Goal: Task Accomplishment & Management: Use online tool/utility

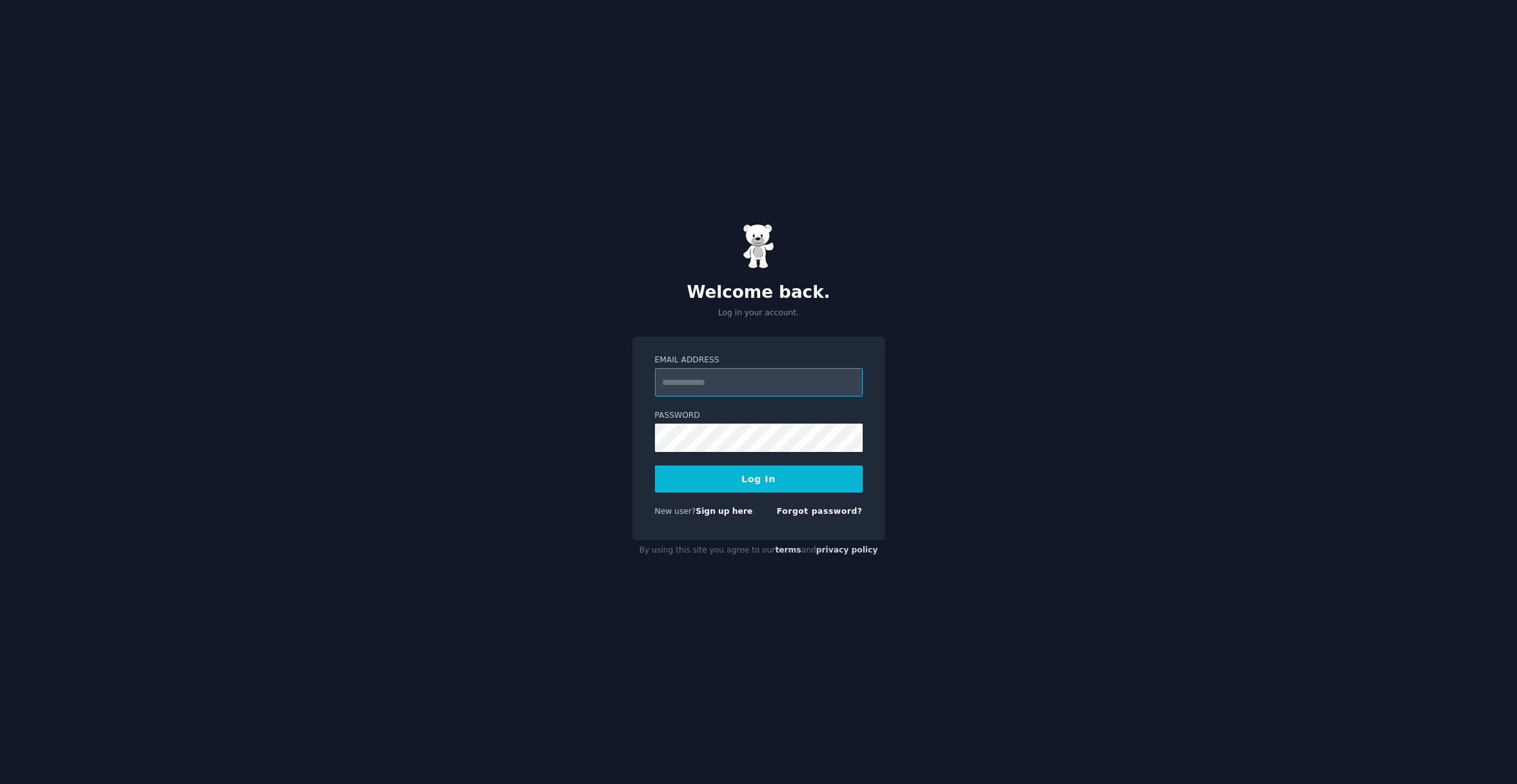
click at [675, 384] on input "Email Address" at bounding box center [759, 382] width 208 height 28
paste input "**********"
type input "**********"
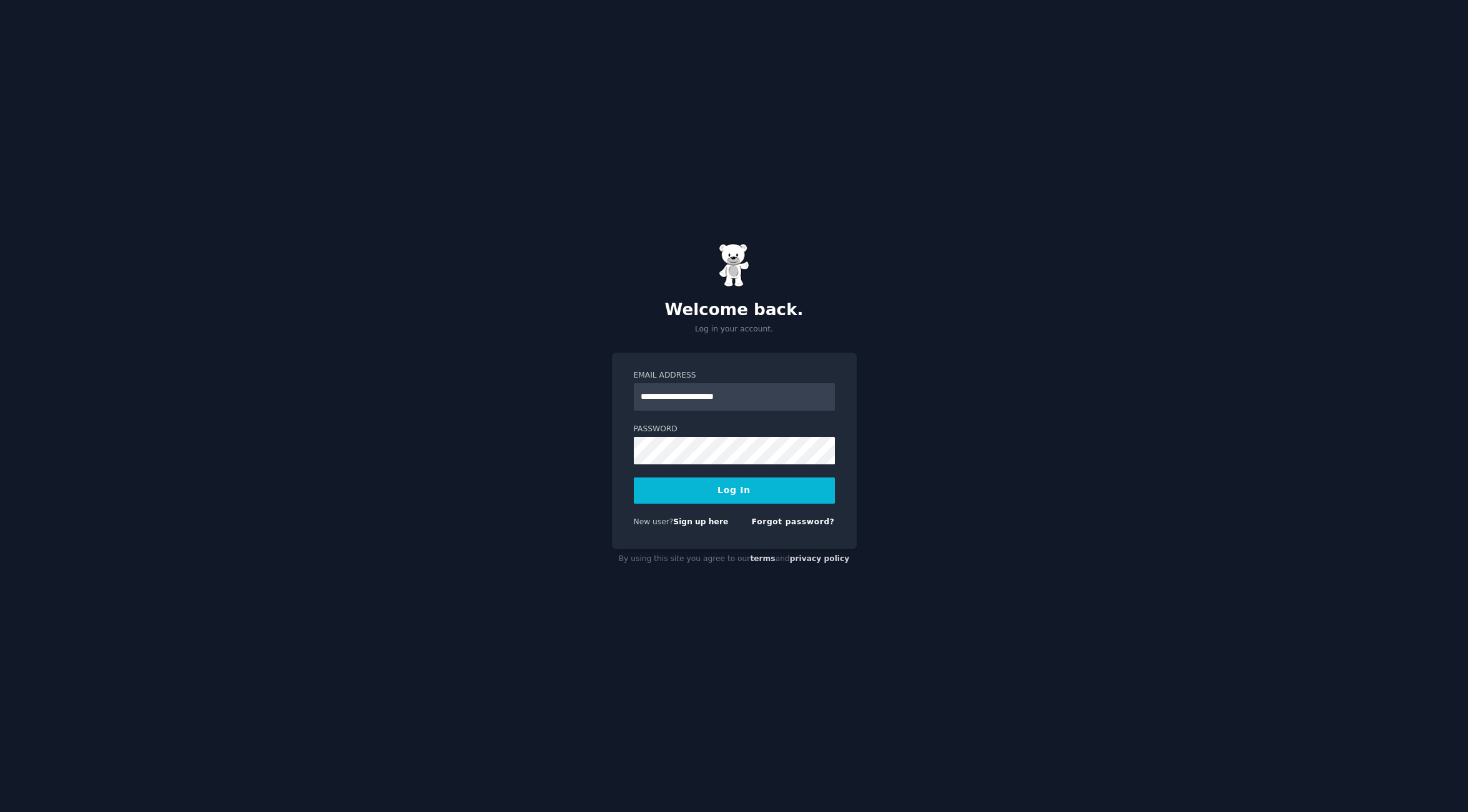
click at [710, 489] on button "Log In" at bounding box center [734, 491] width 201 height 26
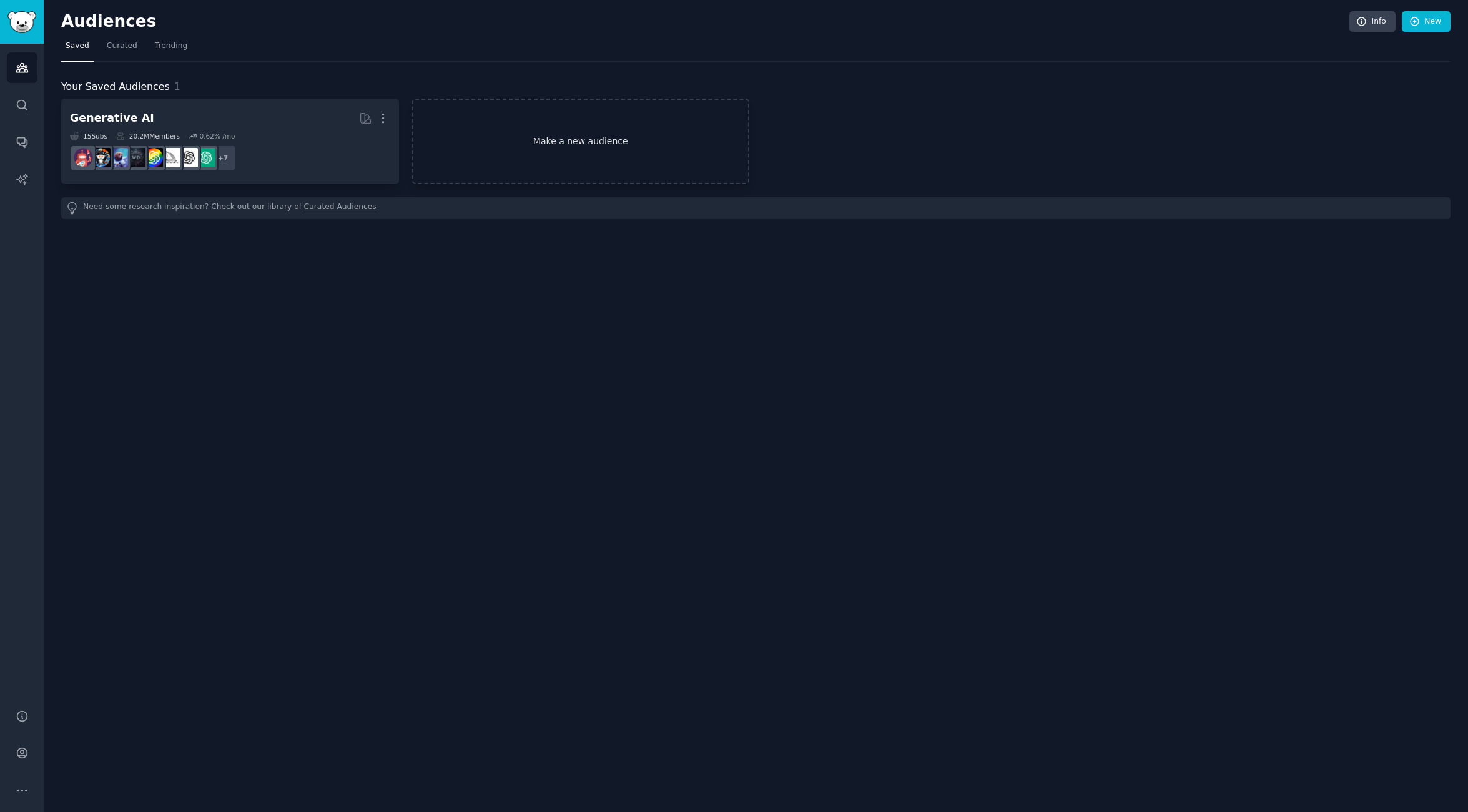
click at [573, 143] on link "Make a new audience" at bounding box center [581, 141] width 337 height 85
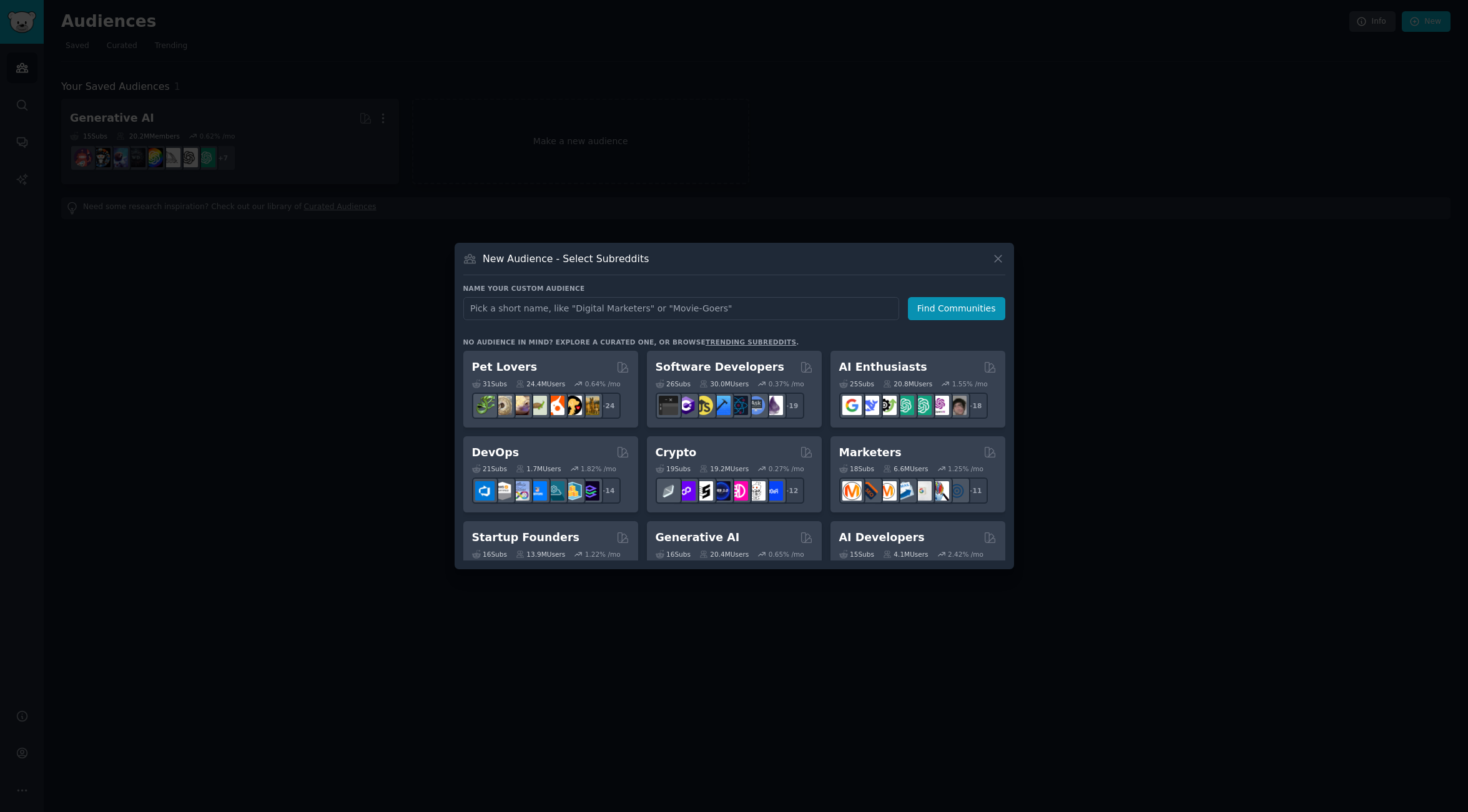
click at [551, 308] on input "text" at bounding box center [681, 308] width 435 height 23
type input "App Delevolpment"
click at [930, 306] on button "Find Communities" at bounding box center [956, 308] width 97 height 23
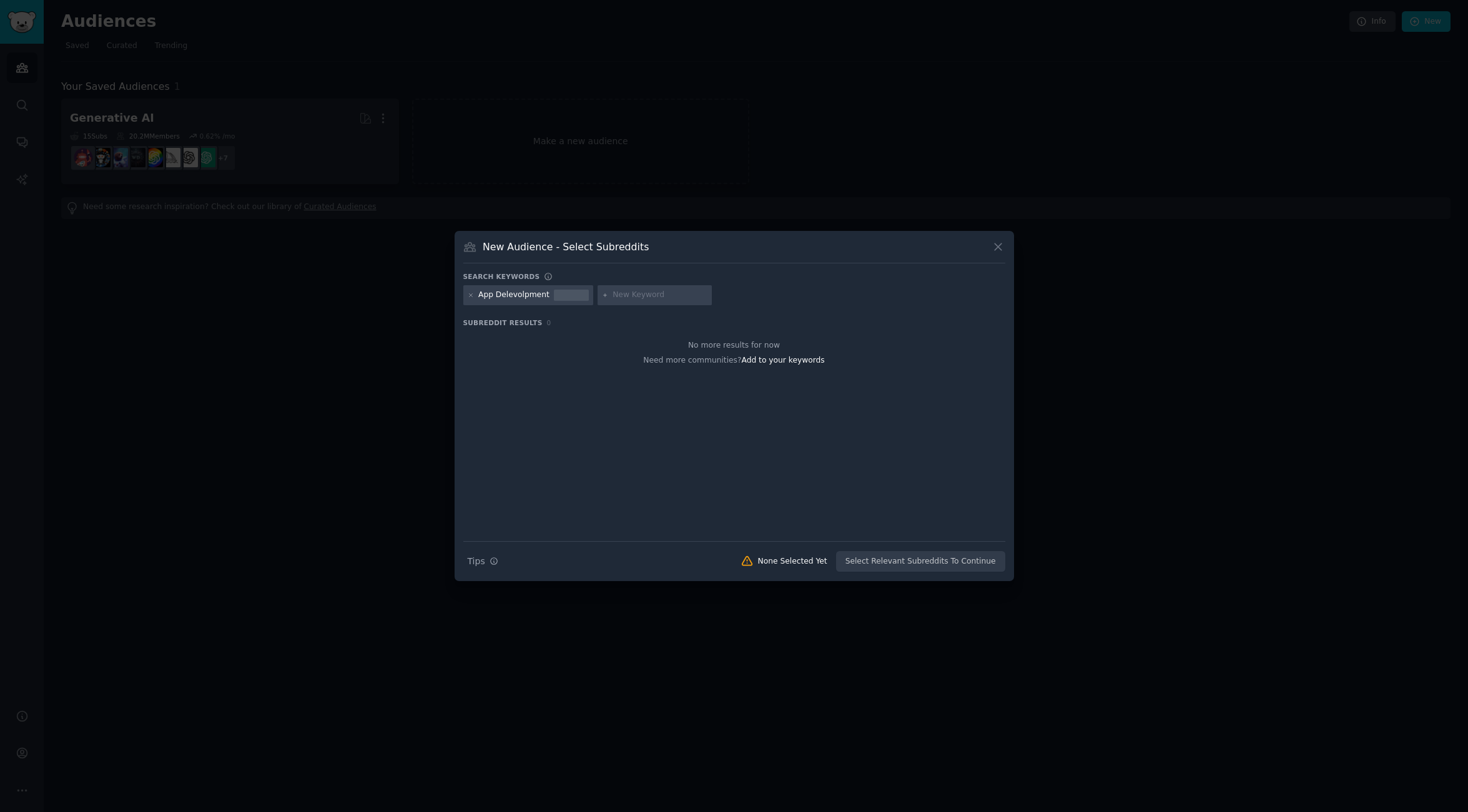
click at [494, 296] on div "App Delevolpment" at bounding box center [514, 295] width 72 height 11
click at [469, 295] on icon at bounding box center [471, 296] width 7 height 7
click at [1003, 246] on icon at bounding box center [998, 246] width 13 height 13
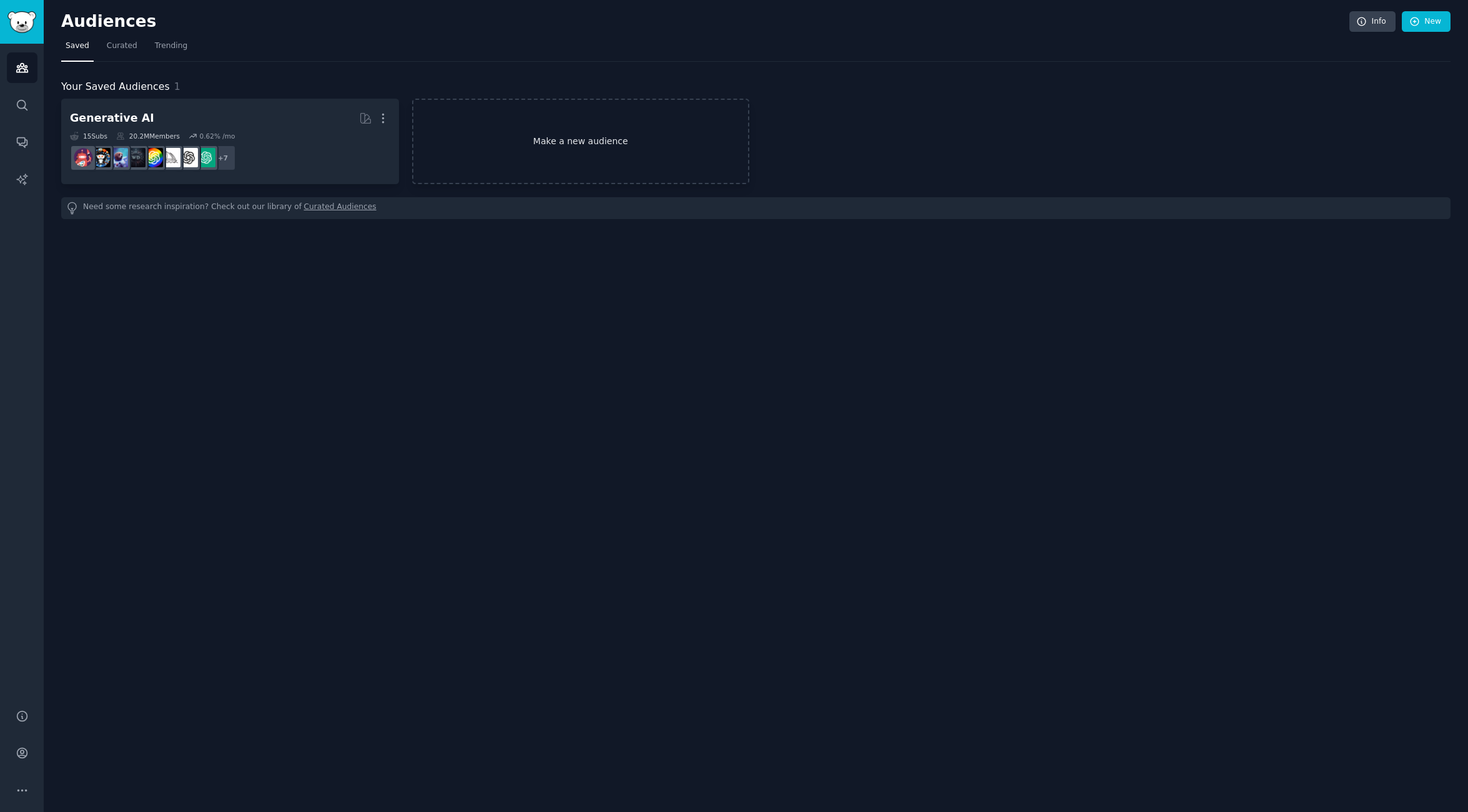
click at [559, 146] on link "Make a new audience" at bounding box center [581, 141] width 337 height 85
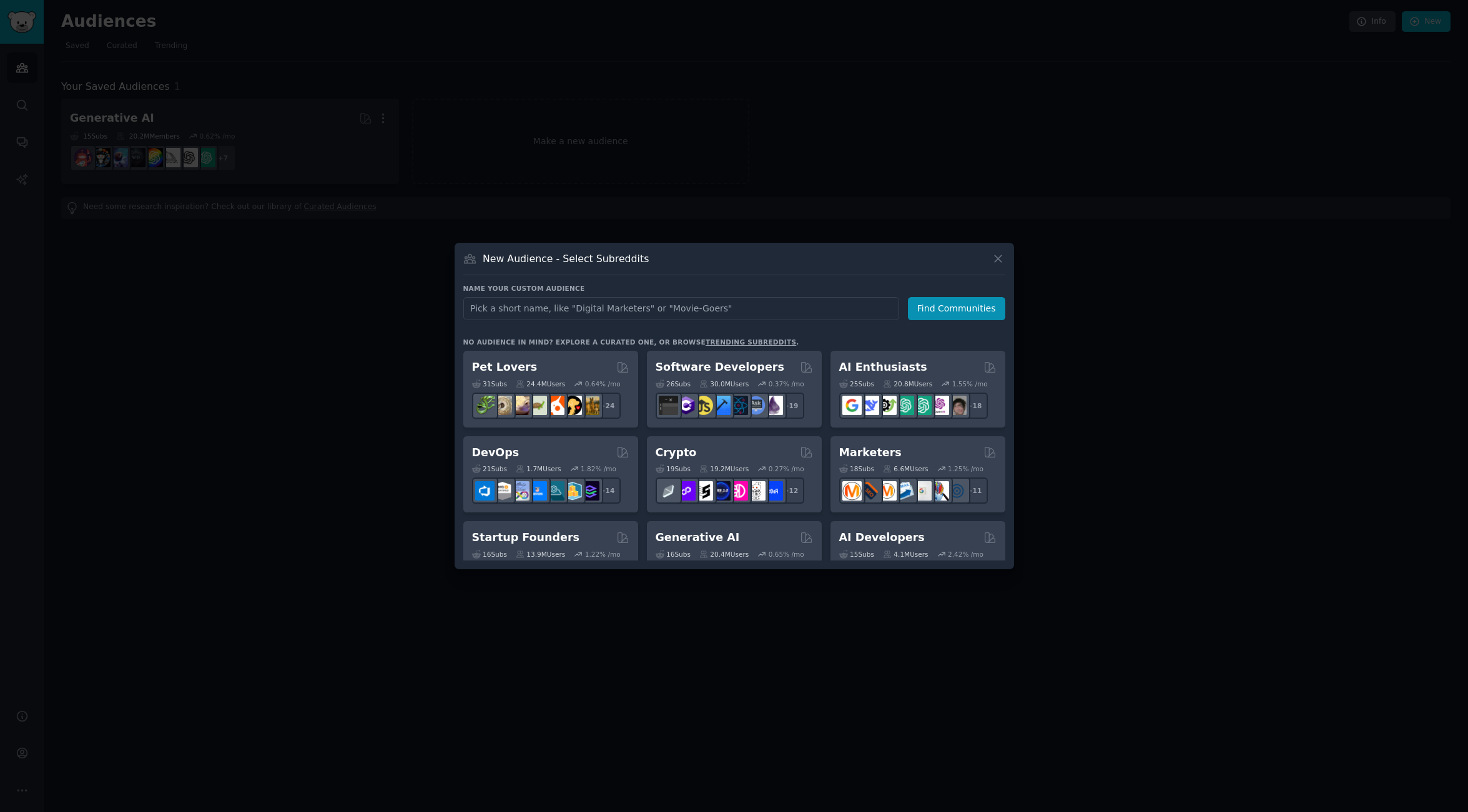
click at [567, 308] on input "text" at bounding box center [681, 308] width 435 height 23
type input "app development"
click at [953, 306] on button "Find Communities" at bounding box center [956, 308] width 97 height 23
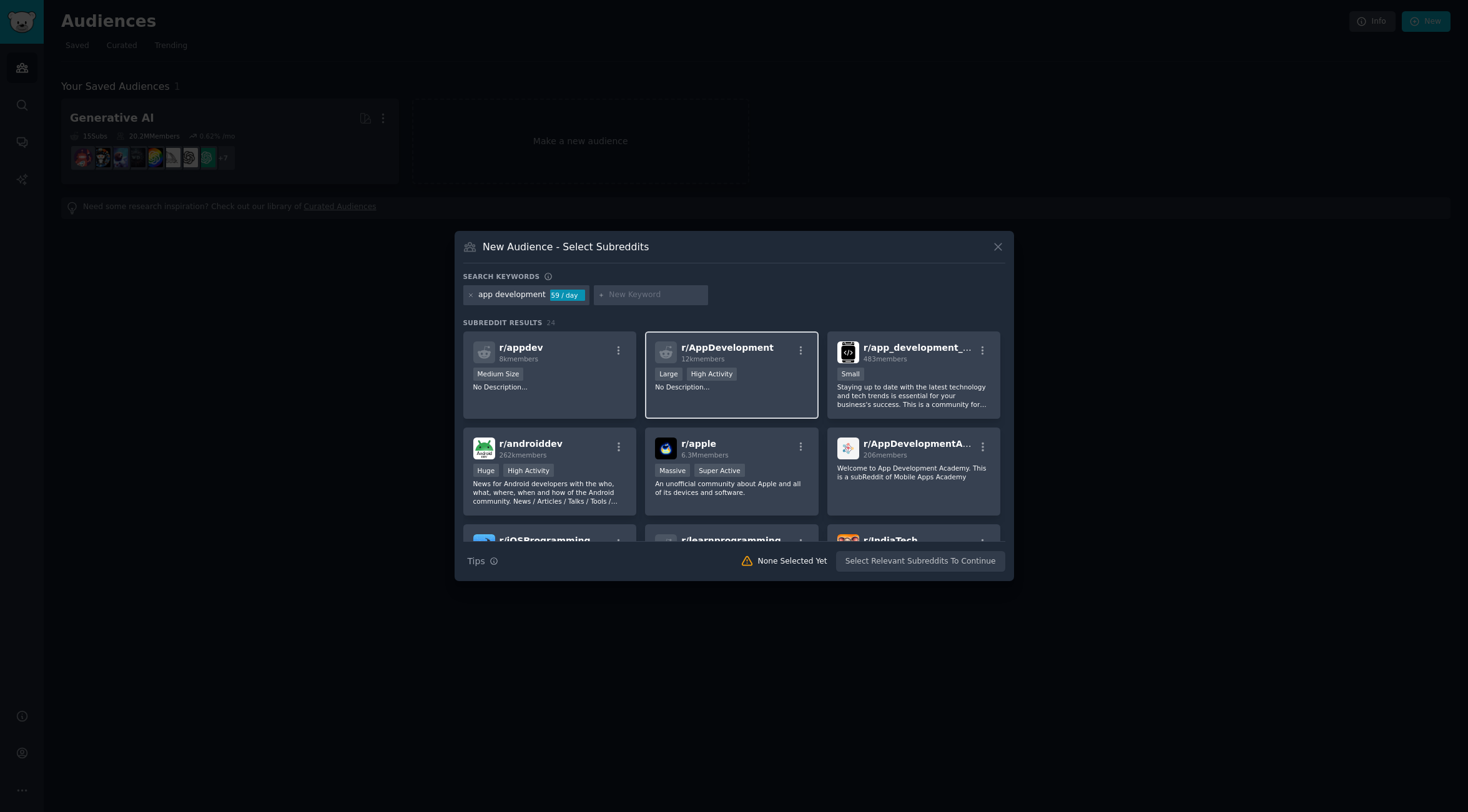
click at [751, 358] on div "12k members" at bounding box center [727, 359] width 92 height 9
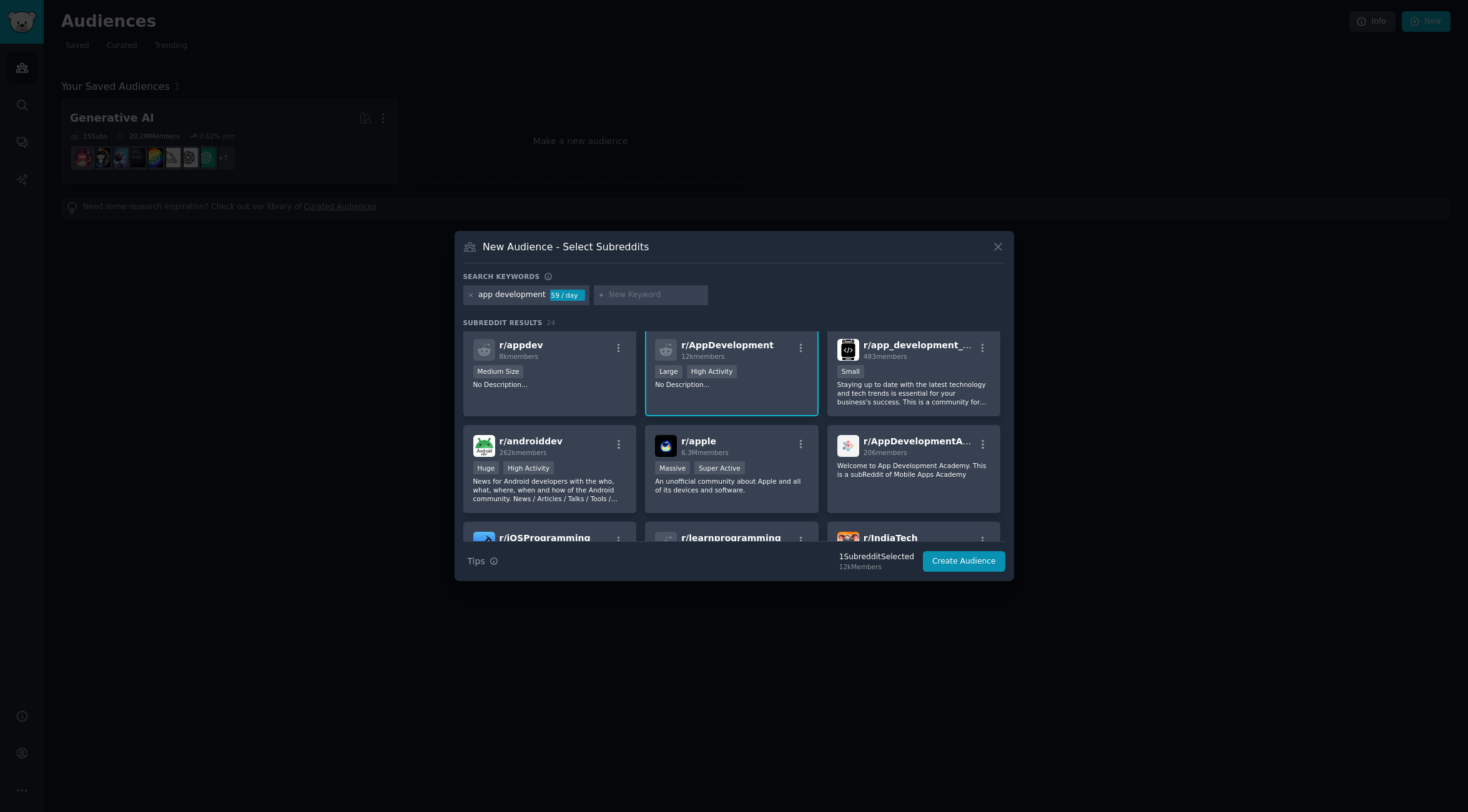
click at [751, 379] on div "Large High Activity" at bounding box center [732, 373] width 153 height 15
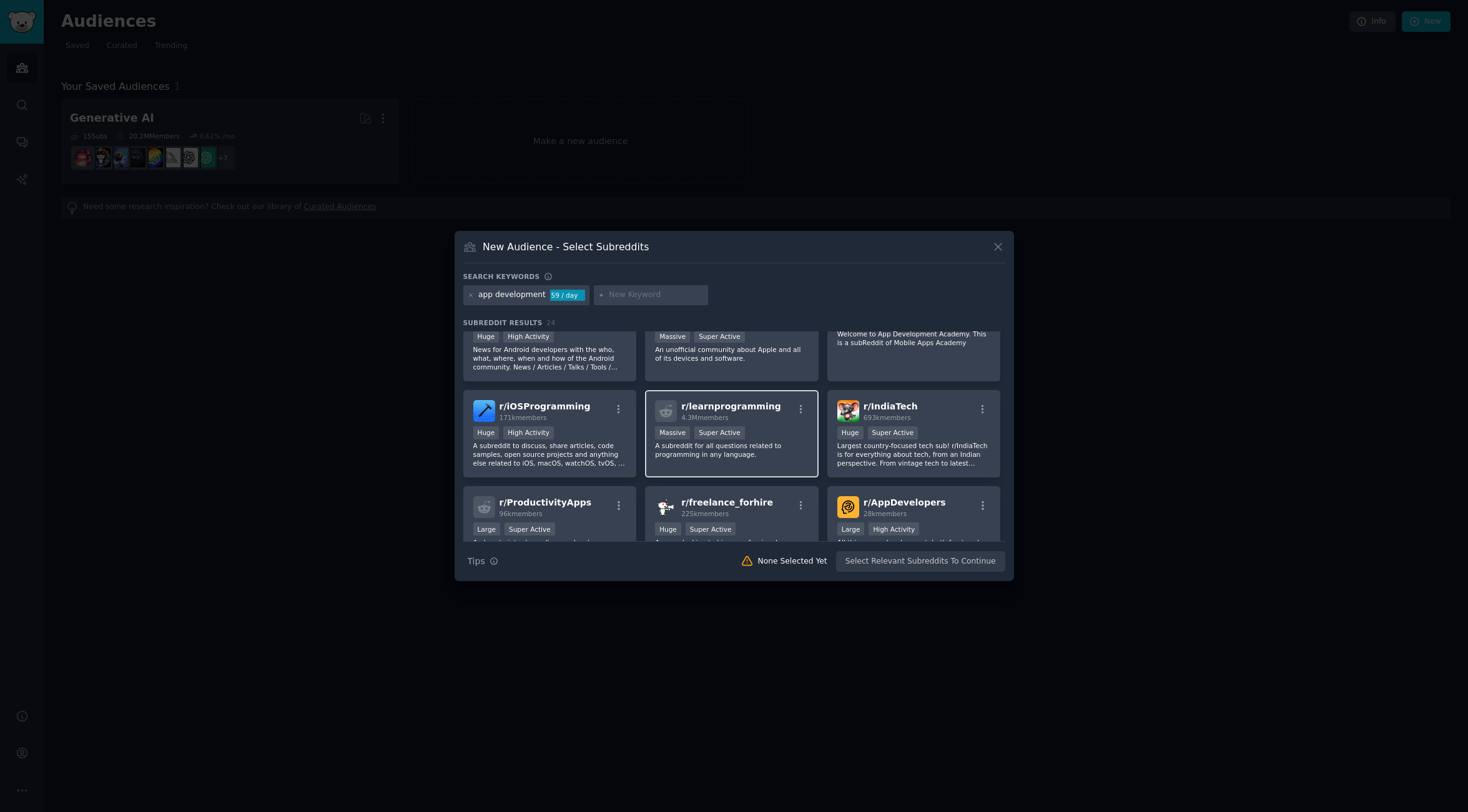
scroll to position [199, 0]
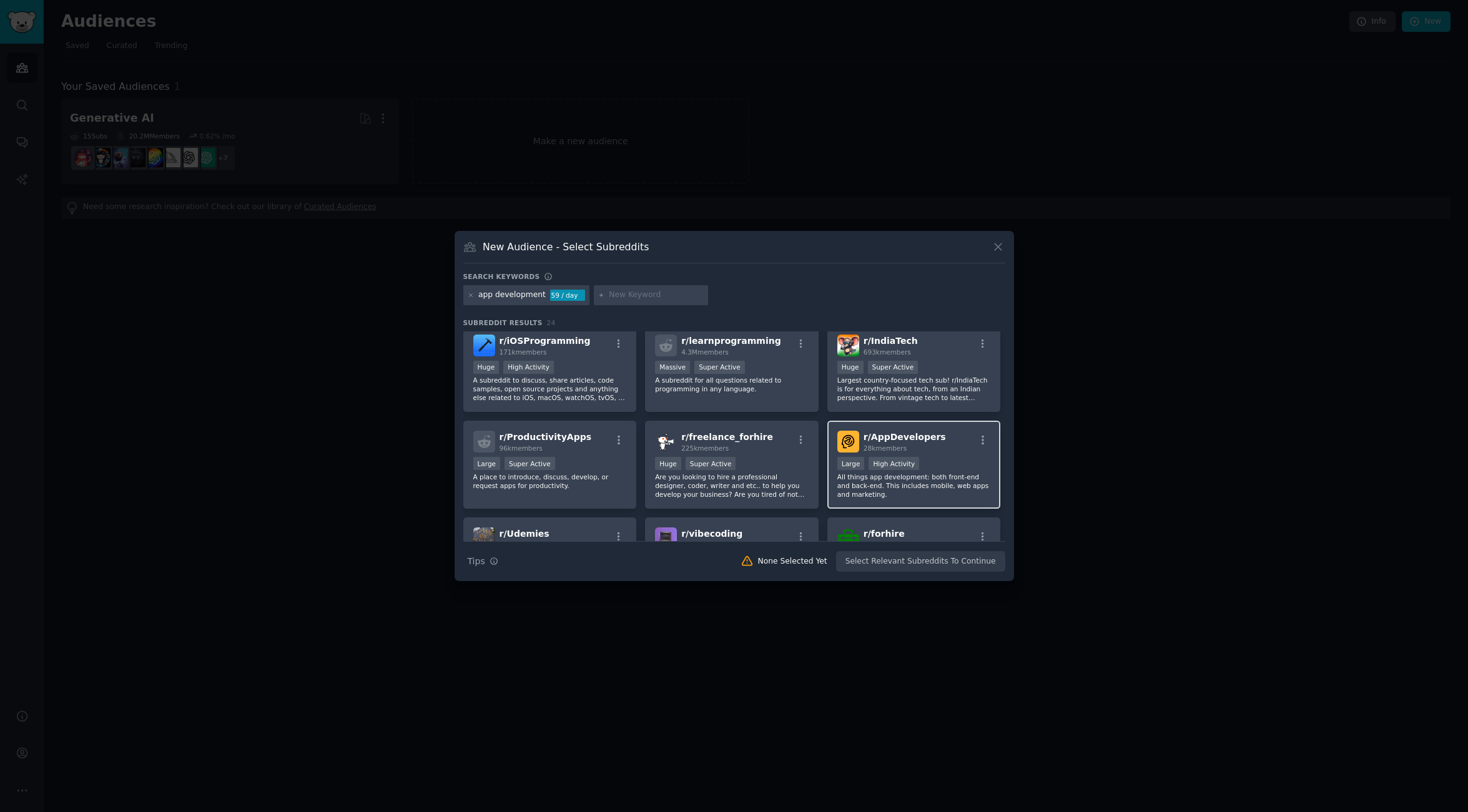
click at [925, 435] on span "r/ AppDevelopers" at bounding box center [904, 437] width 83 height 10
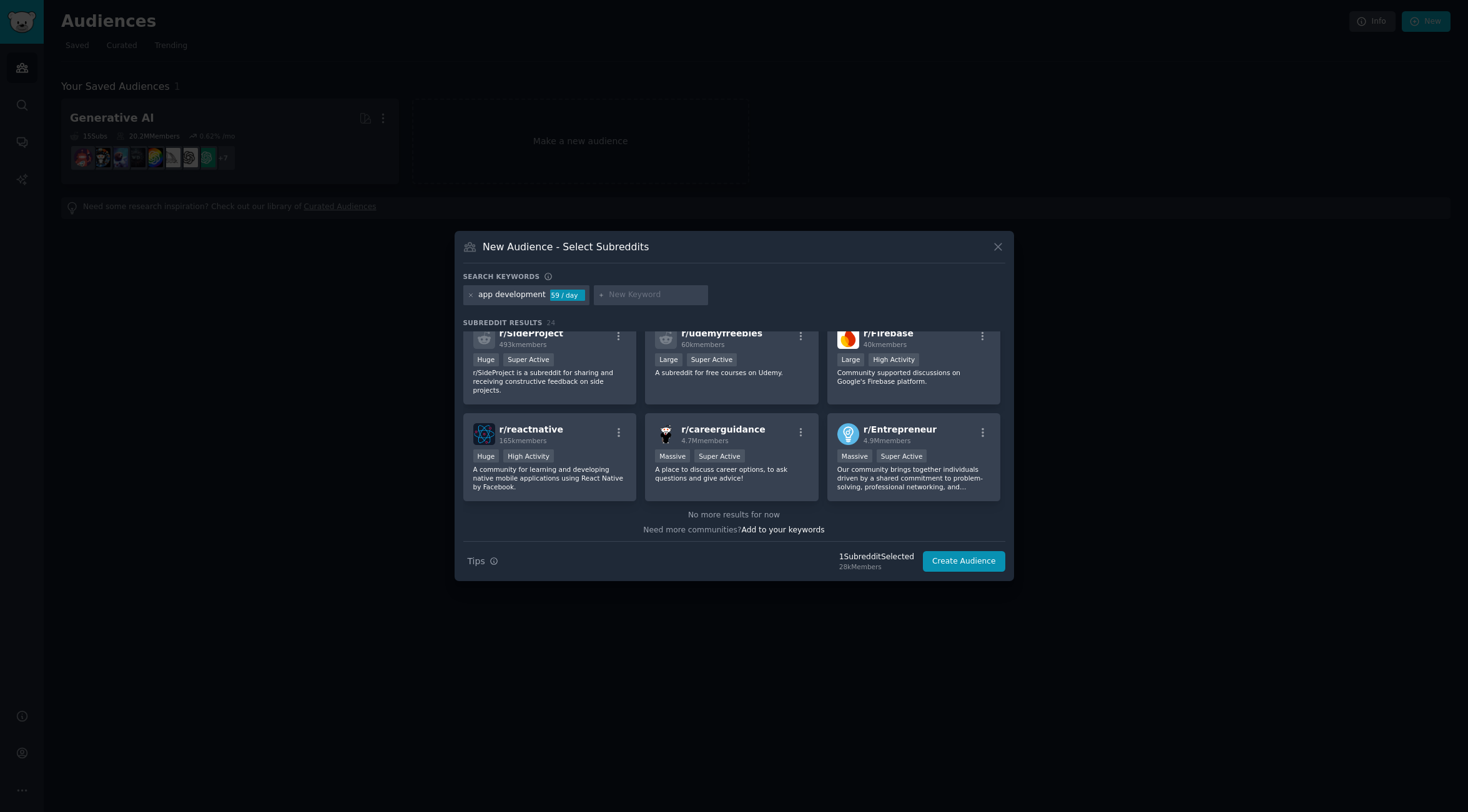
scroll to position [597, 0]
click at [964, 564] on button "Create Audience" at bounding box center [964, 561] width 83 height 21
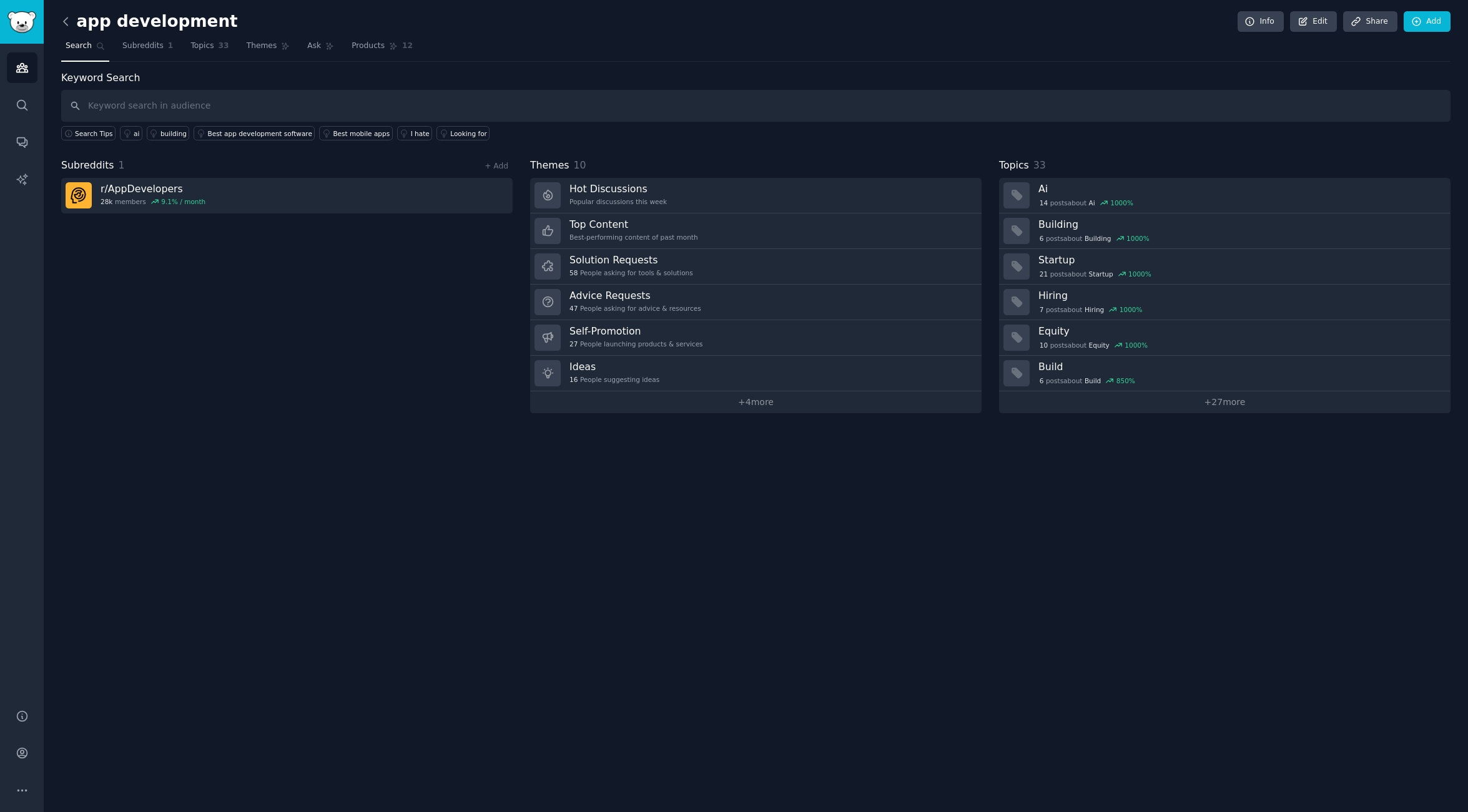
click at [66, 20] on icon at bounding box center [66, 21] width 13 height 13
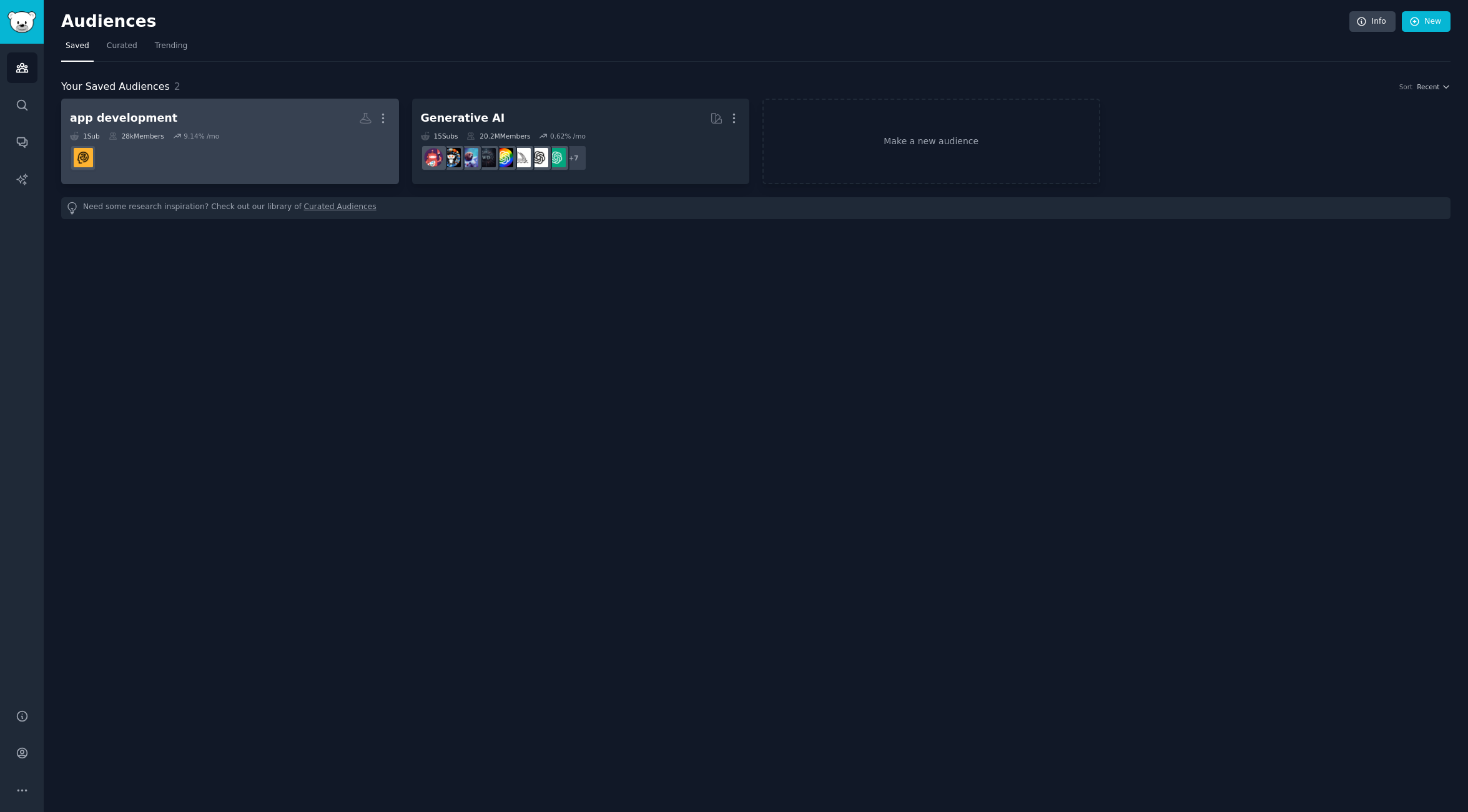
click at [265, 155] on dd "r/AppDevelopers" at bounding box center [230, 158] width 320 height 35
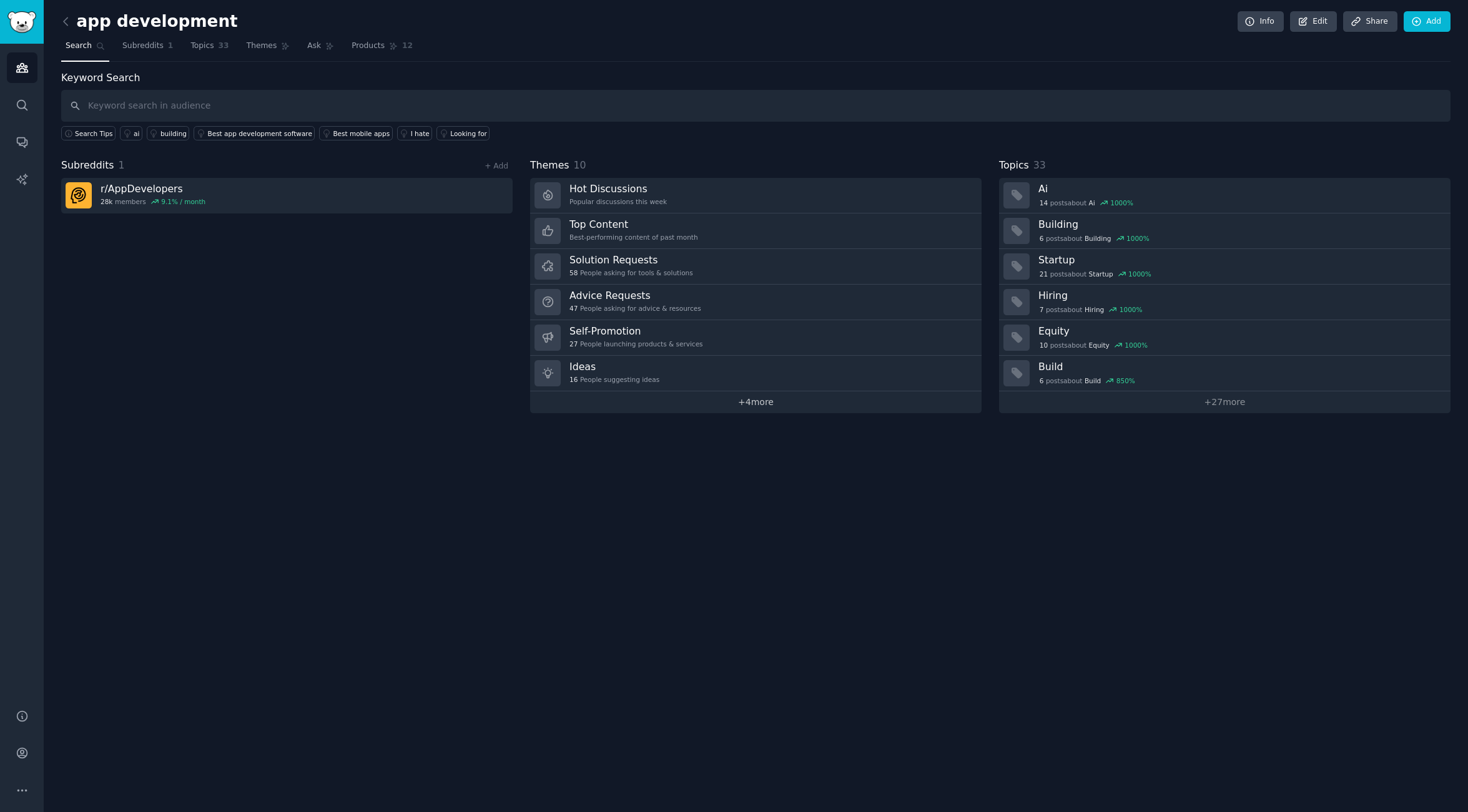
click at [751, 405] on link "+ 4 more" at bounding box center [756, 402] width 452 height 22
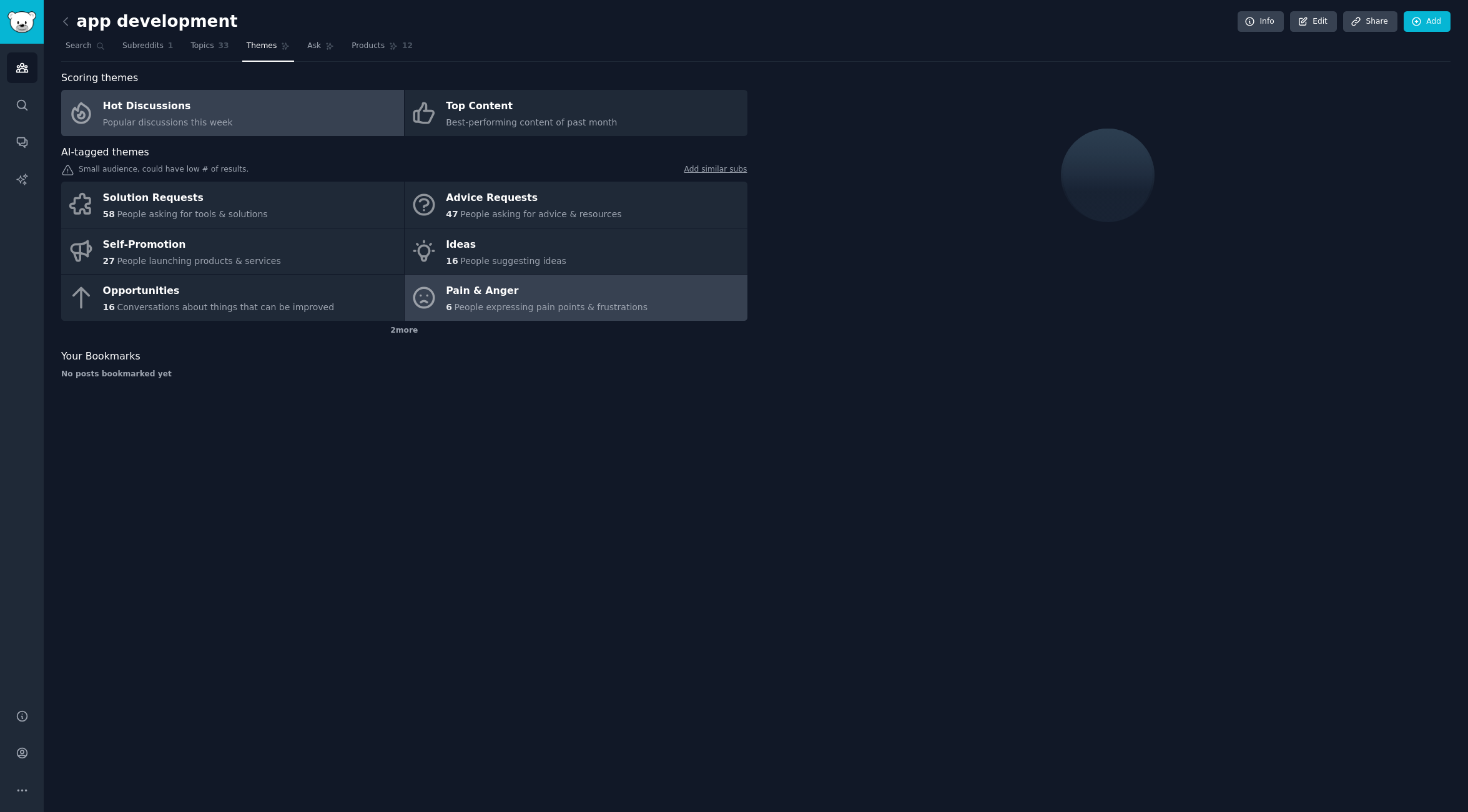
click at [500, 305] on span "People expressing pain points & frustrations" at bounding box center [550, 308] width 193 height 10
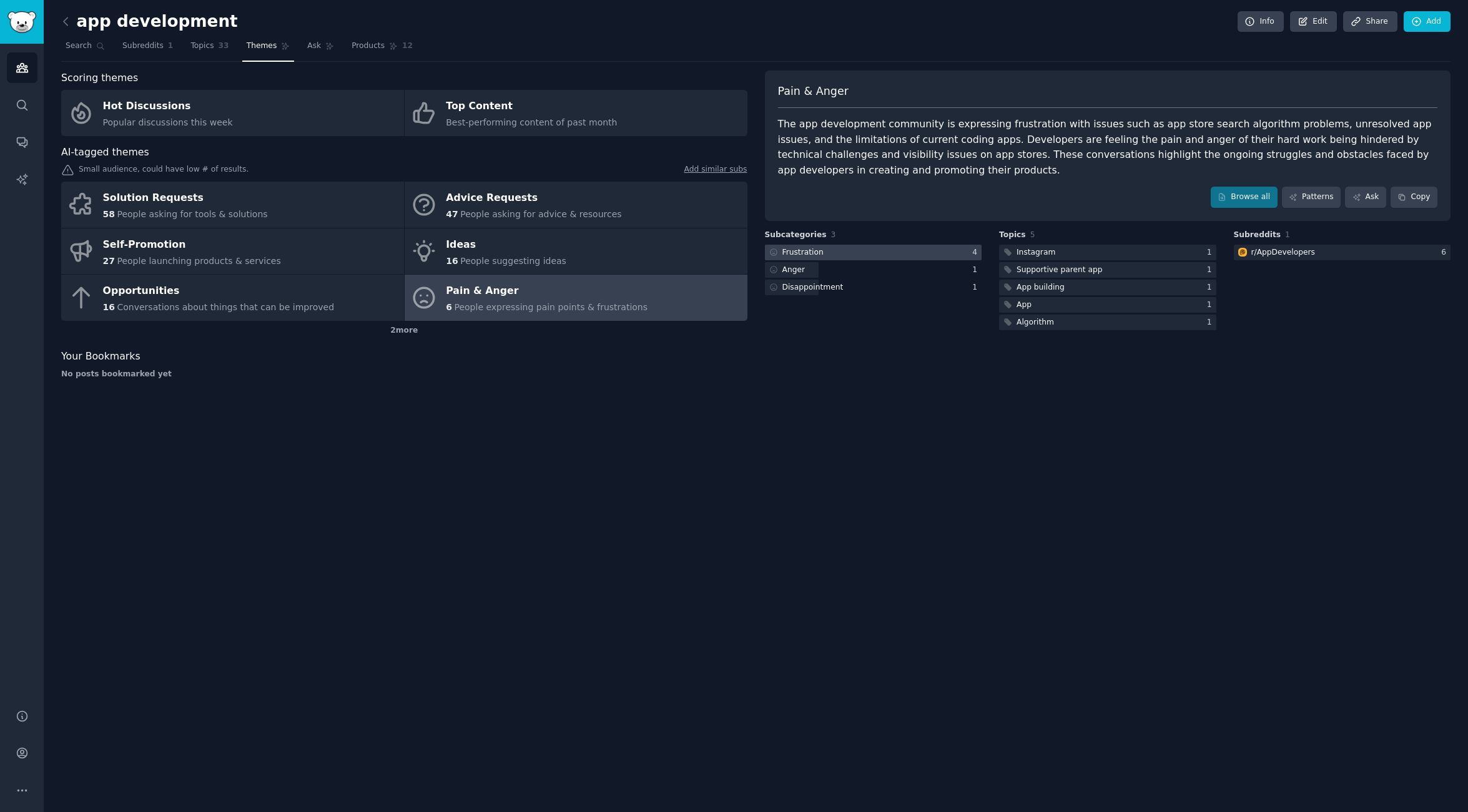
click at [809, 253] on div "Frustration" at bounding box center [803, 252] width 41 height 11
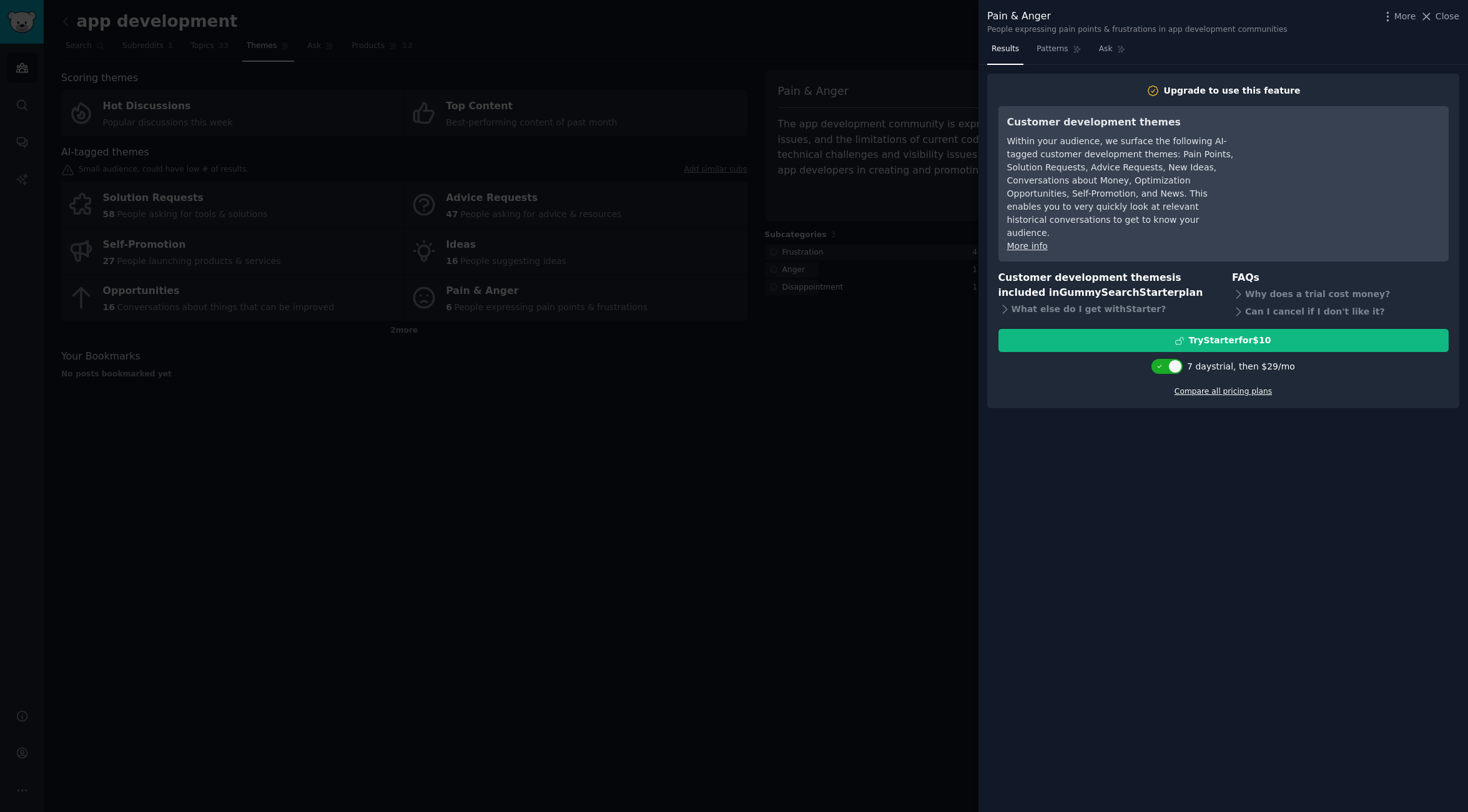
click at [1229, 387] on link "Compare all pricing plans" at bounding box center [1223, 391] width 97 height 9
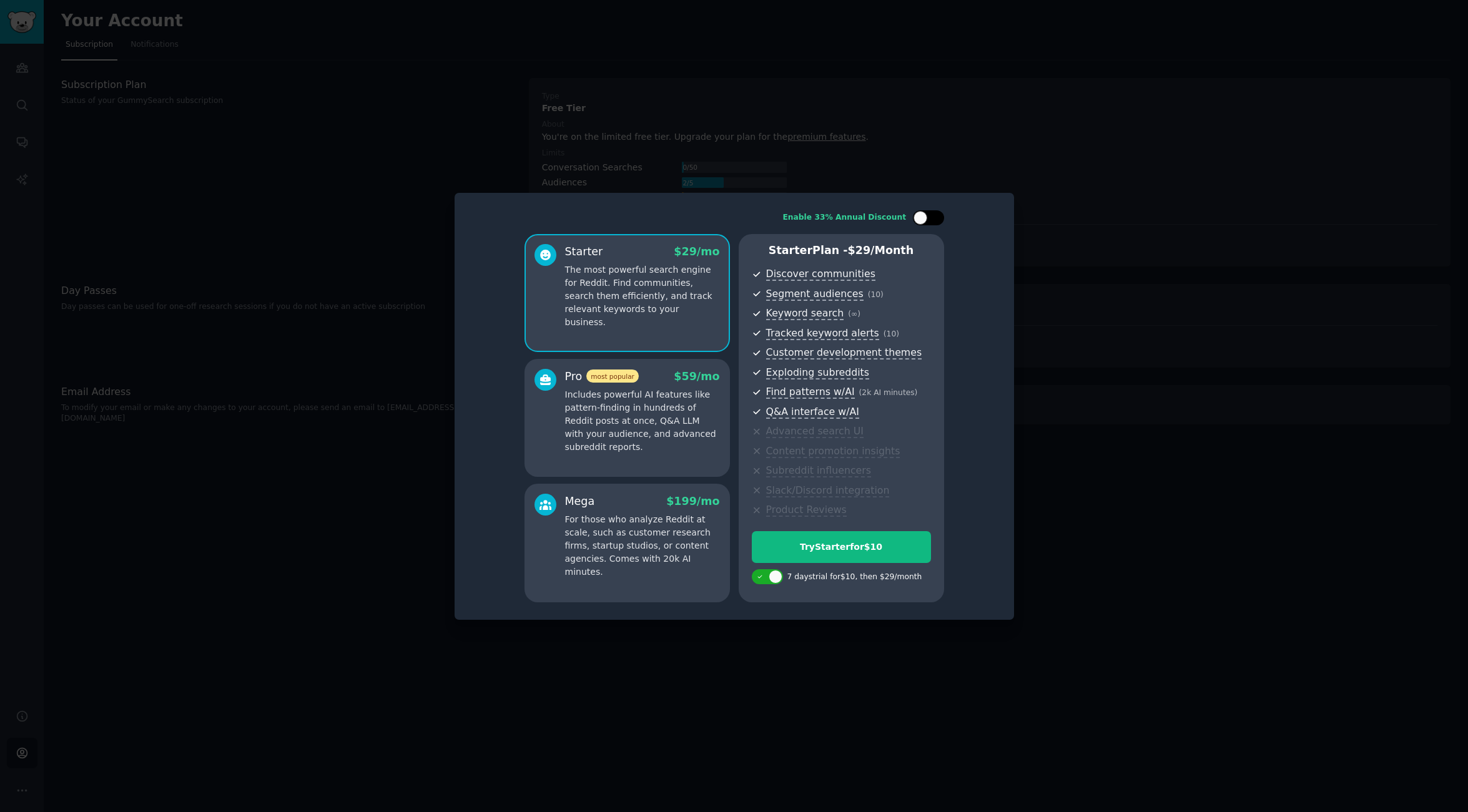
click at [933, 217] on div at bounding box center [934, 217] width 6 height 6
click at [920, 216] on icon at bounding box center [921, 218] width 7 height 7
checkbox input "false"
